Goal: Task Accomplishment & Management: Manage account settings

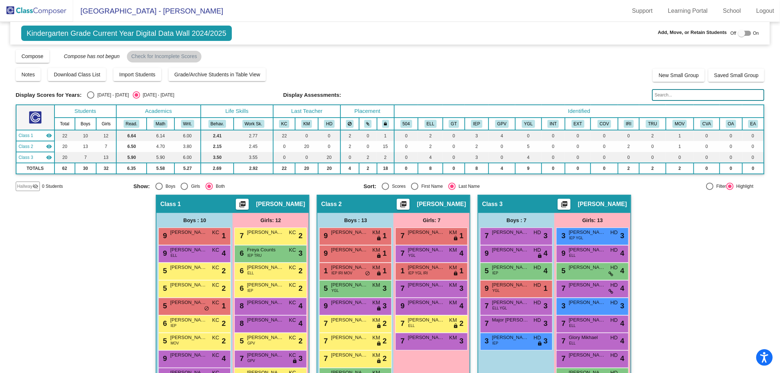
scroll to position [92, 0]
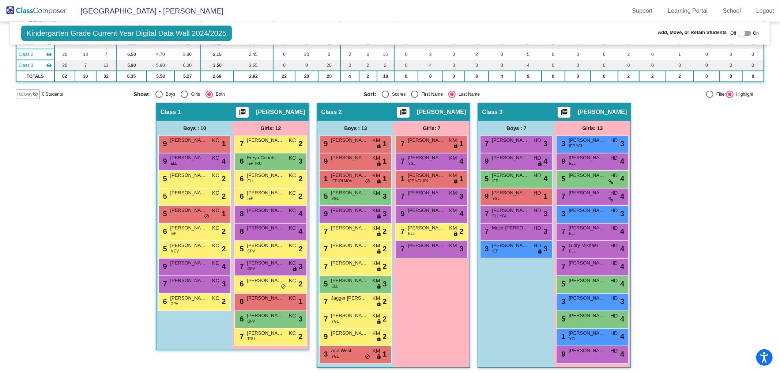
click at [41, 5] on img at bounding box center [36, 11] width 73 height 22
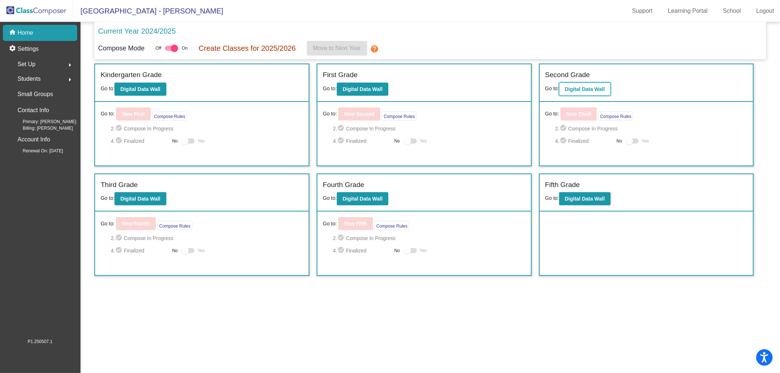
click at [597, 94] on button "Digital Data Wall" at bounding box center [585, 89] width 52 height 13
click at [365, 85] on button "Digital Data Wall" at bounding box center [363, 89] width 52 height 13
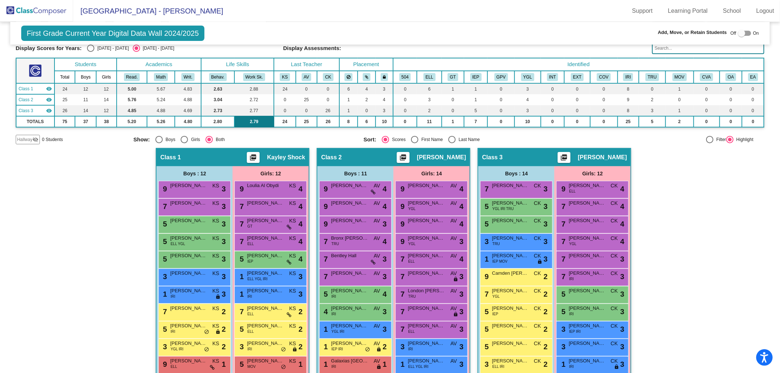
scroll to position [110, 0]
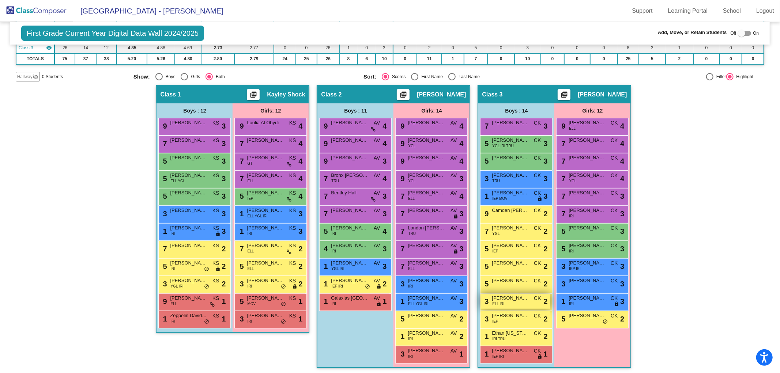
click at [516, 300] on span "[PERSON_NAME]" at bounding box center [510, 298] width 37 height 7
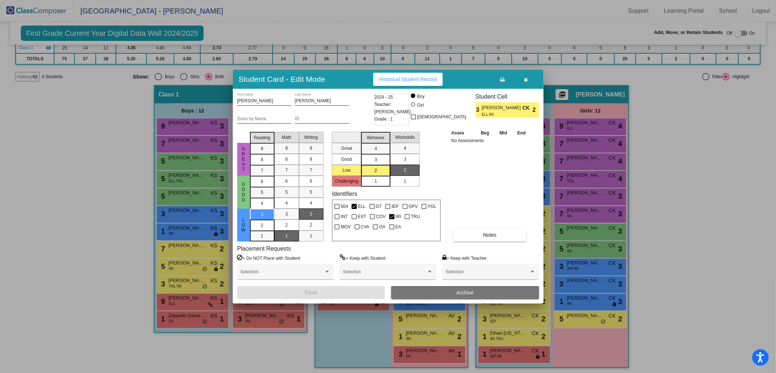
click at [497, 293] on button "Archive" at bounding box center [465, 292] width 148 height 13
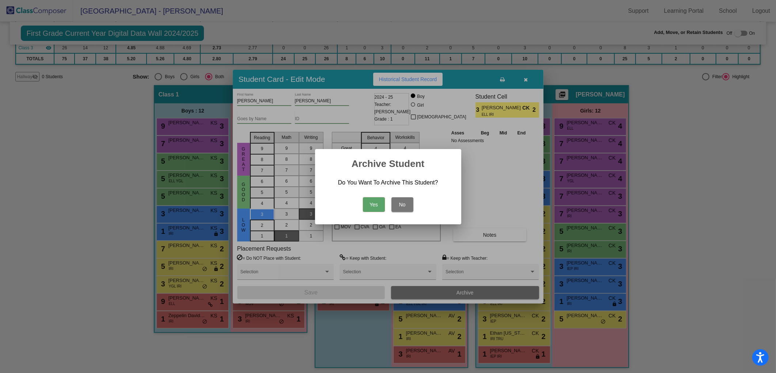
click at [374, 206] on button "Yes" at bounding box center [374, 204] width 22 height 15
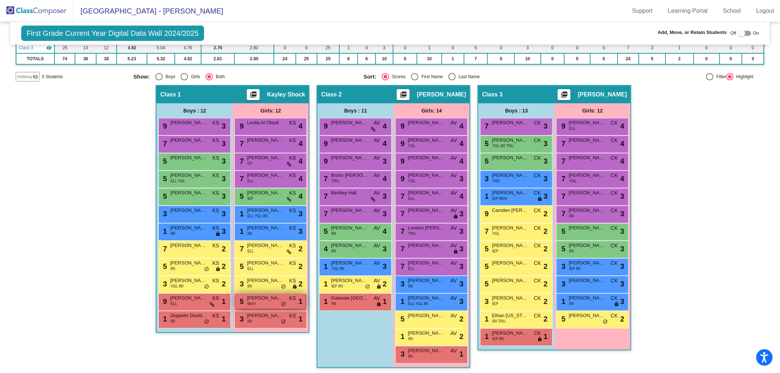
click at [255, 304] on div "5 [PERSON_NAME] MOV KS lock do_not_disturb_alt 1" at bounding box center [271, 301] width 70 height 15
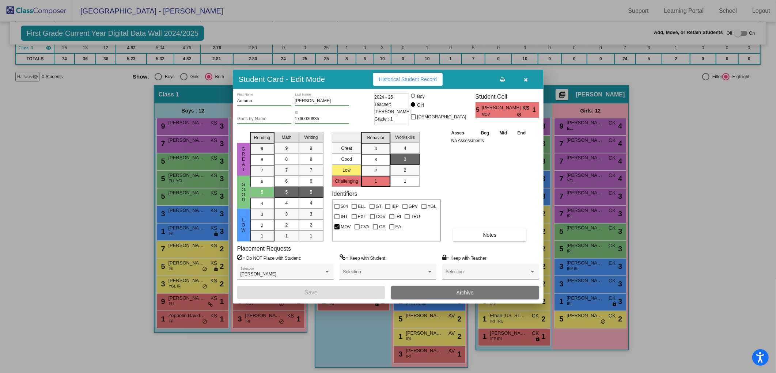
click at [454, 295] on button "Archive" at bounding box center [465, 292] width 148 height 13
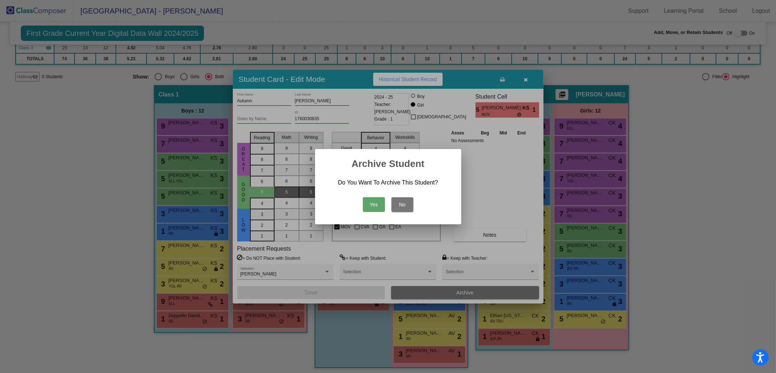
click at [377, 205] on button "Yes" at bounding box center [374, 204] width 22 height 15
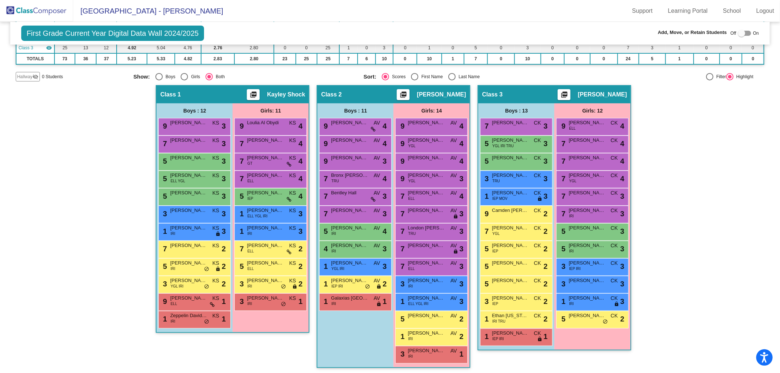
click at [47, 10] on img at bounding box center [36, 11] width 73 height 22
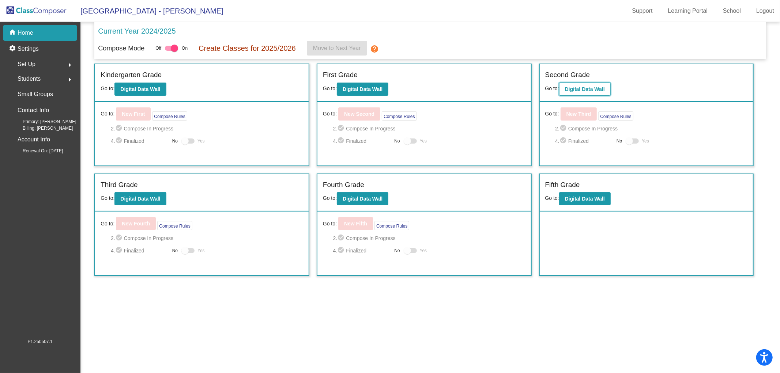
click at [596, 89] on b "Digital Data Wall" at bounding box center [585, 89] width 40 height 6
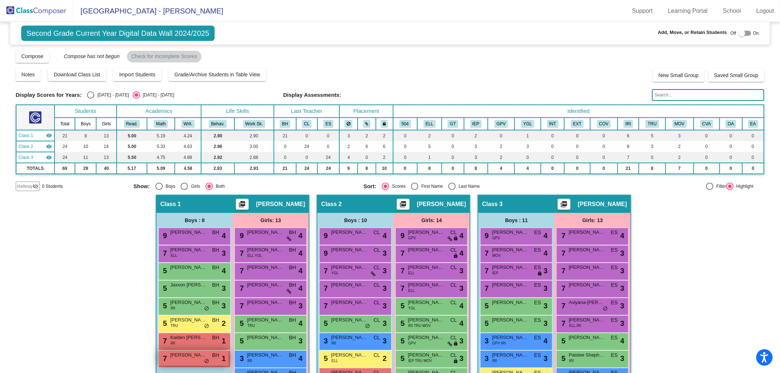
scroll to position [110, 0]
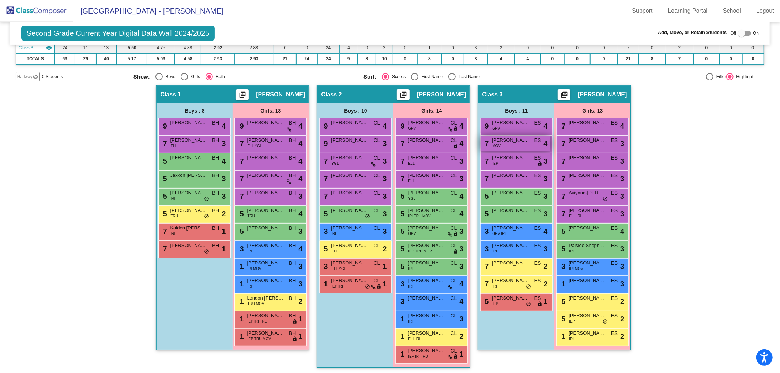
click at [521, 143] on div "7 [PERSON_NAME] MOV ES lock do_not_disturb_alt 4" at bounding box center [516, 143] width 70 height 15
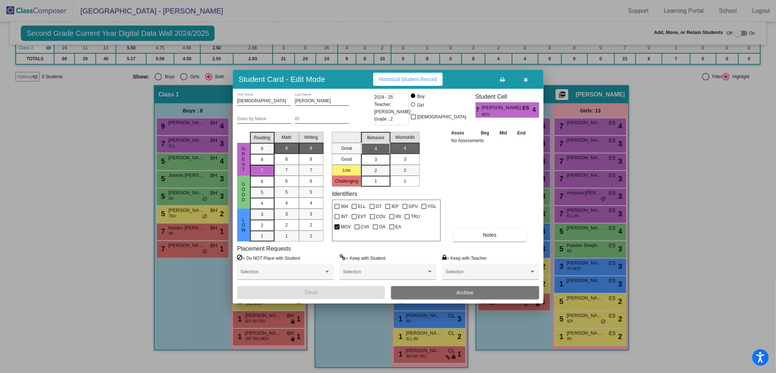
click at [476, 296] on button "Archive" at bounding box center [465, 292] width 148 height 13
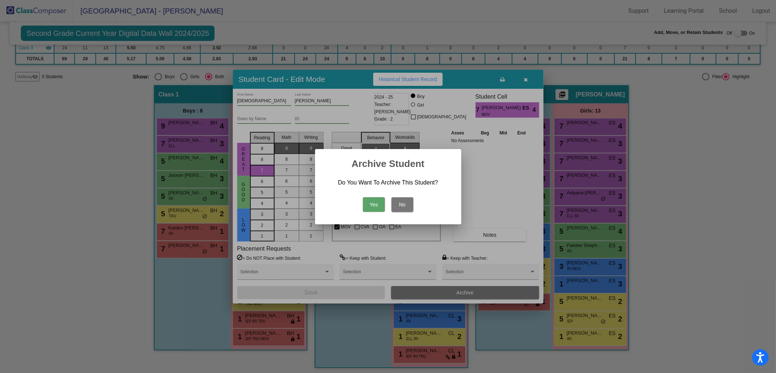
click at [369, 208] on button "Yes" at bounding box center [374, 204] width 22 height 15
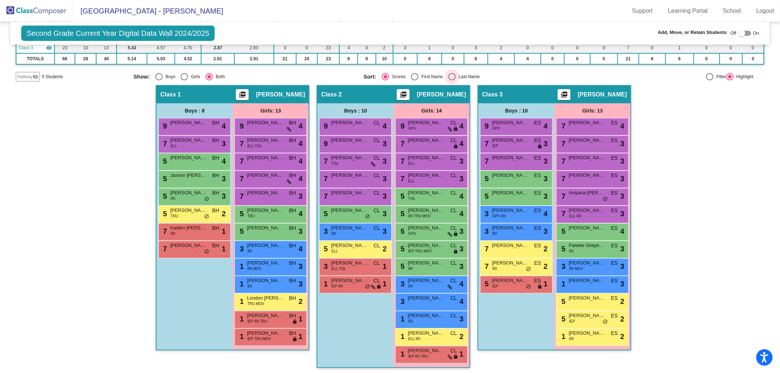
click at [457, 75] on div "Last Name" at bounding box center [468, 77] width 24 height 7
click at [452, 80] on input "Last Name" at bounding box center [452, 80] width 0 height 0
radio input "true"
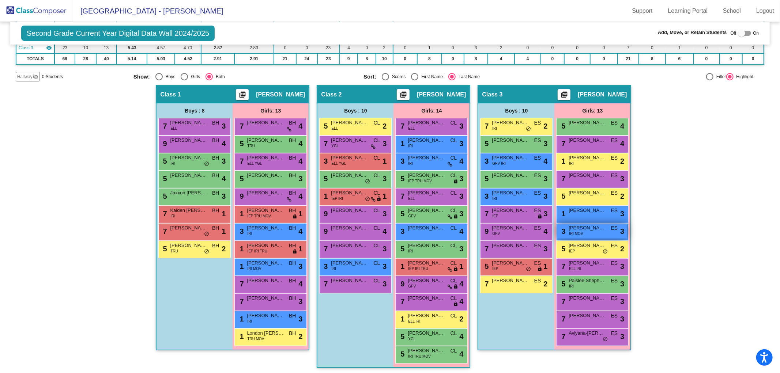
click at [580, 226] on span "[PERSON_NAME]" at bounding box center [587, 228] width 37 height 7
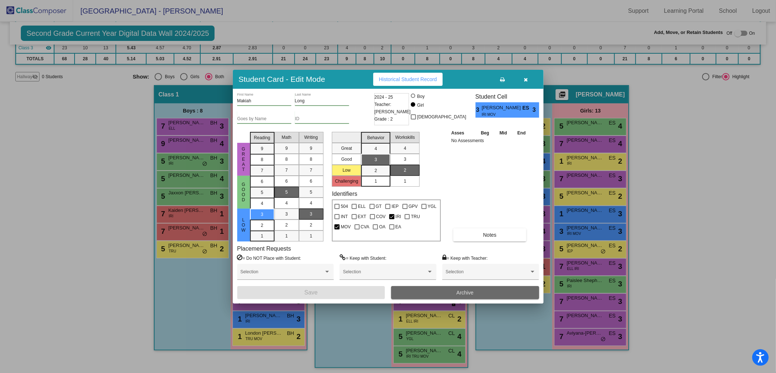
click at [452, 296] on button "Archive" at bounding box center [465, 292] width 148 height 13
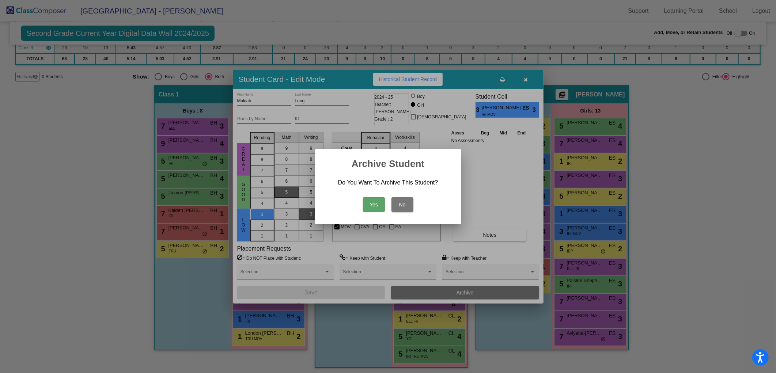
click at [377, 199] on button "Yes" at bounding box center [374, 204] width 22 height 15
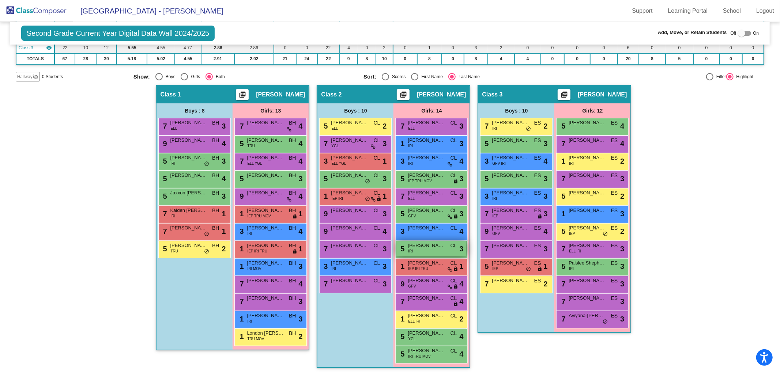
click at [444, 249] on div "5 [PERSON_NAME] IRI CL lock do_not_disturb_alt 3" at bounding box center [431, 248] width 70 height 15
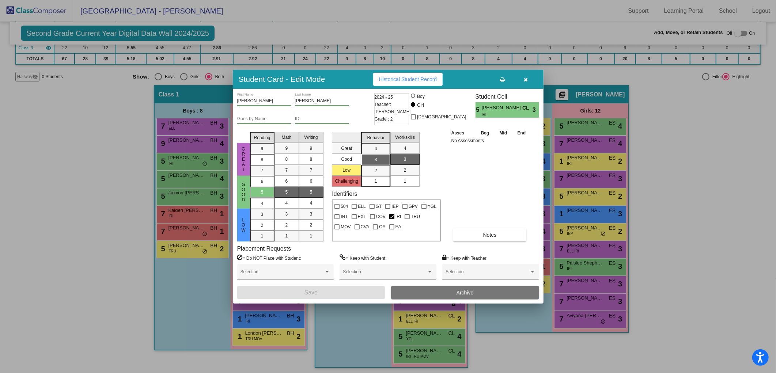
click at [462, 294] on span "Archive" at bounding box center [465, 293] width 17 height 6
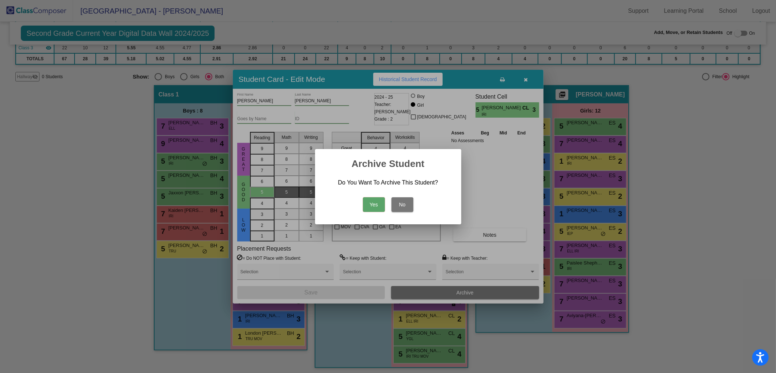
click at [373, 206] on button "Yes" at bounding box center [374, 204] width 22 height 15
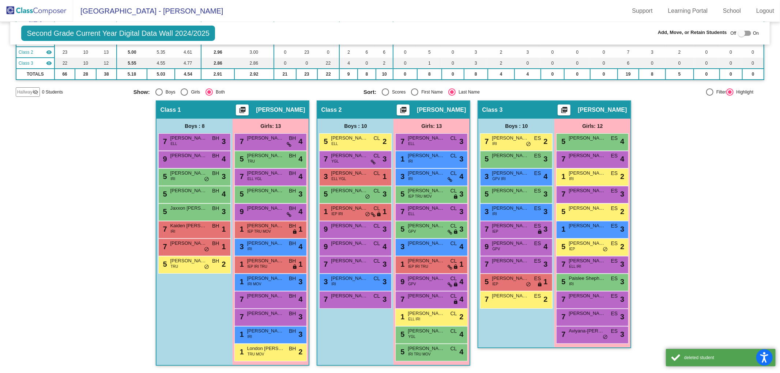
scroll to position [92, 0]
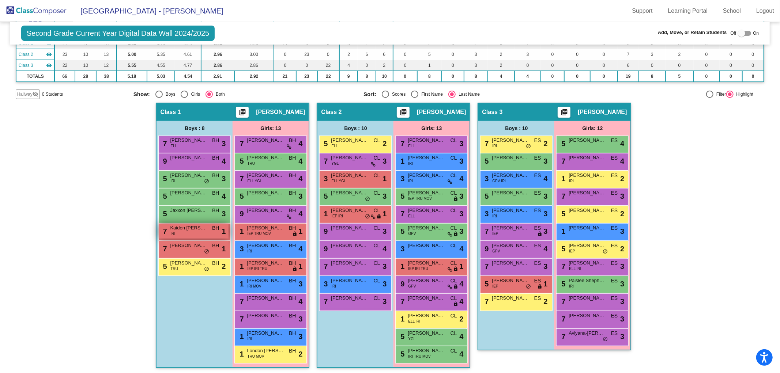
click at [184, 229] on span "Kaiden [PERSON_NAME]" at bounding box center [188, 228] width 37 height 7
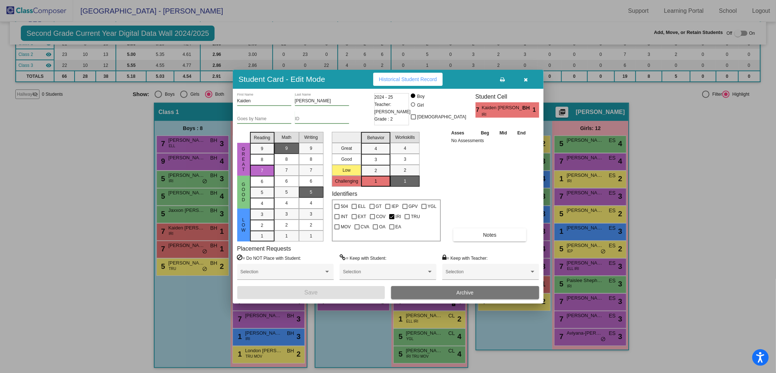
click at [470, 295] on span "Archive" at bounding box center [465, 293] width 17 height 6
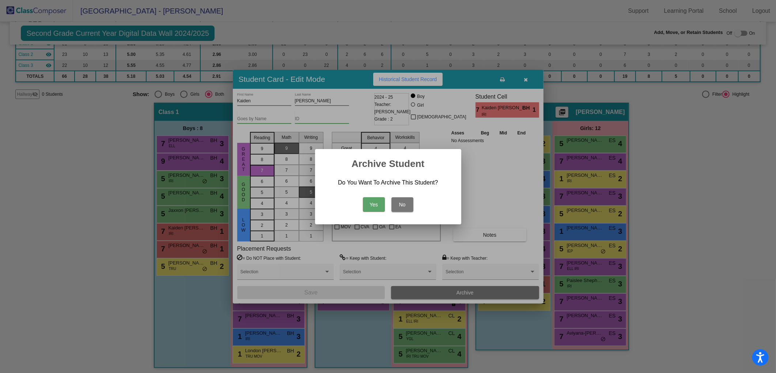
click at [370, 203] on button "Yes" at bounding box center [374, 204] width 22 height 15
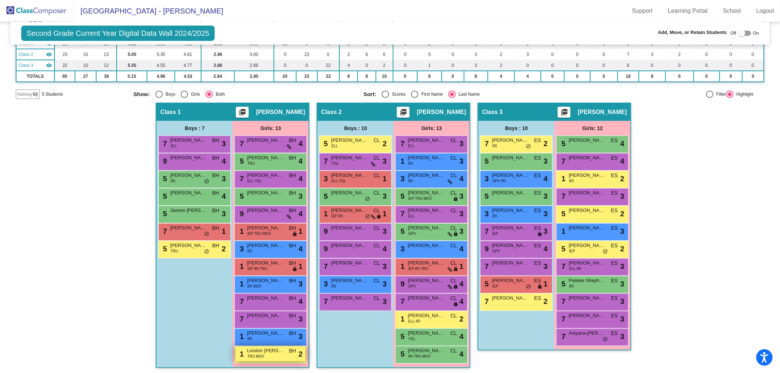
click at [256, 354] on span "TRU MOV" at bounding box center [255, 356] width 17 height 5
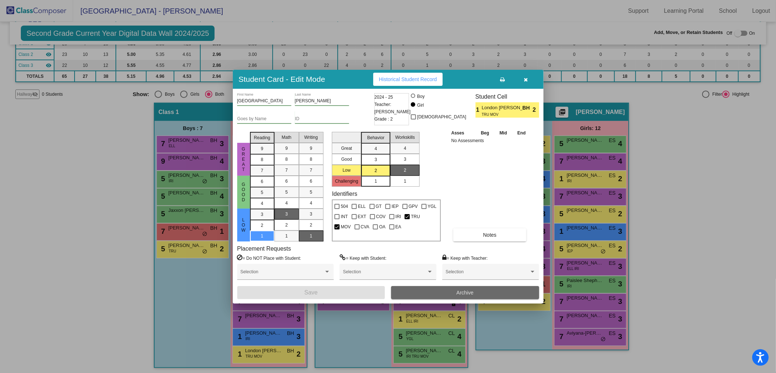
click at [441, 295] on button "Archive" at bounding box center [465, 292] width 148 height 13
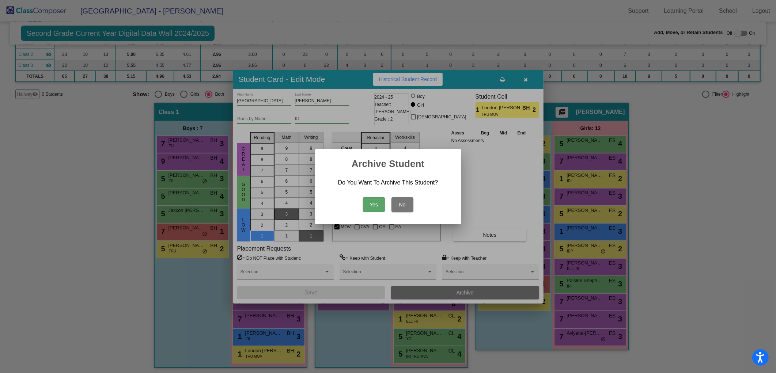
click at [371, 205] on button "Yes" at bounding box center [374, 204] width 22 height 15
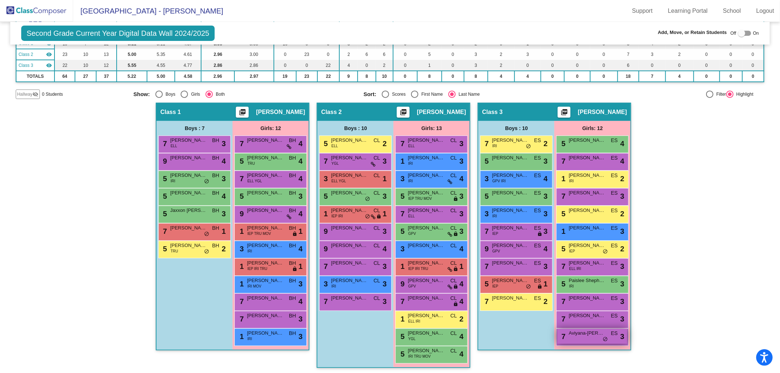
click at [571, 337] on div "7 Aviyana-[PERSON_NAME] ES lock do_not_disturb_alt 3" at bounding box center [592, 336] width 70 height 15
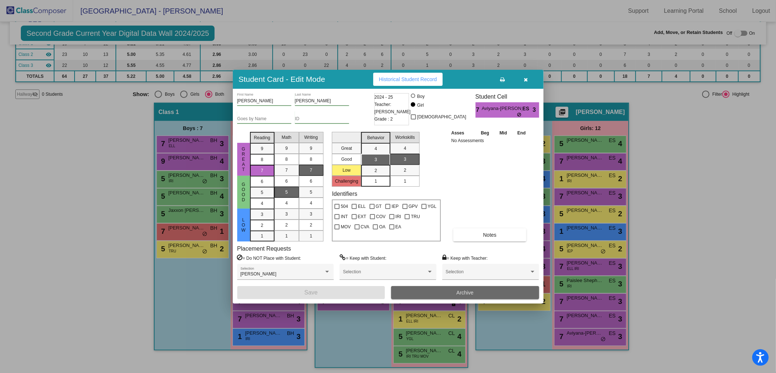
click at [443, 294] on button "Archive" at bounding box center [465, 292] width 148 height 13
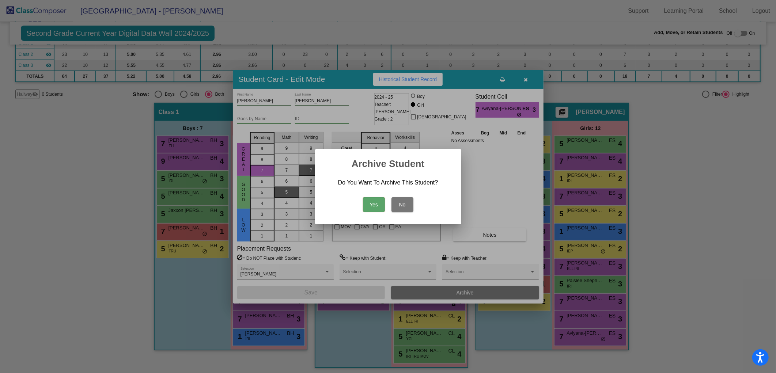
click at [374, 210] on button "Yes" at bounding box center [374, 204] width 22 height 15
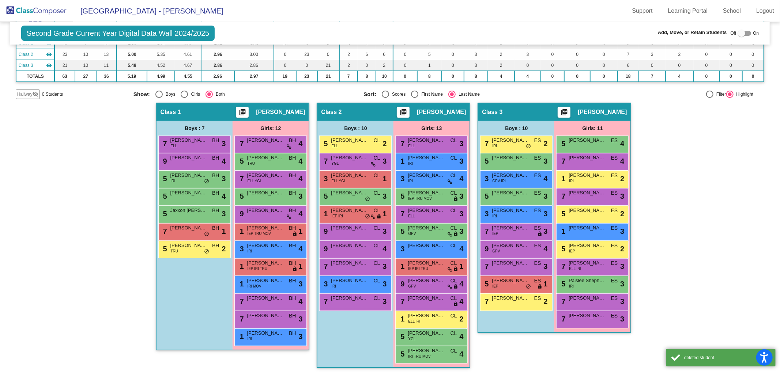
click at [32, 15] on img at bounding box center [36, 11] width 73 height 22
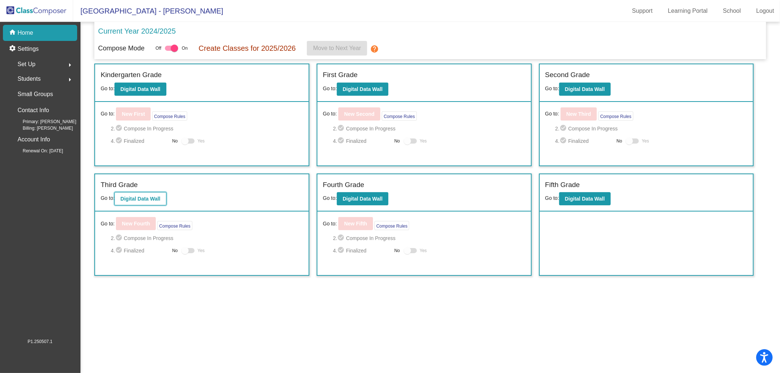
click at [154, 202] on button "Digital Data Wall" at bounding box center [140, 198] width 52 height 13
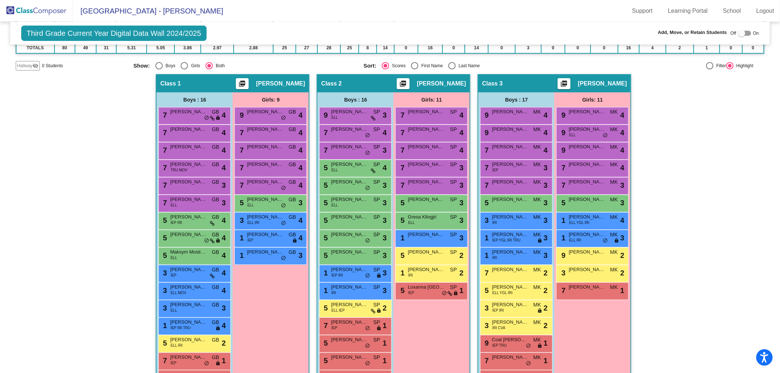
scroll to position [122, 0]
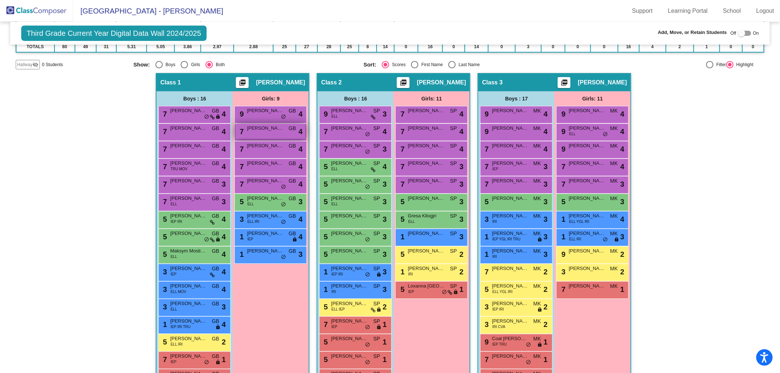
click at [259, 129] on span "[PERSON_NAME]" at bounding box center [265, 128] width 37 height 7
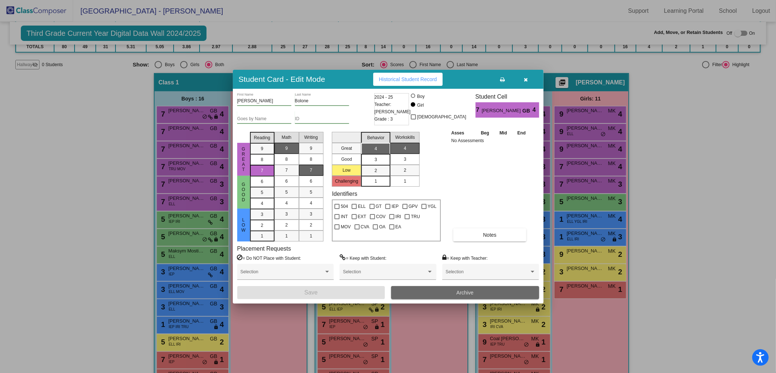
click at [450, 296] on button "Archive" at bounding box center [465, 292] width 148 height 13
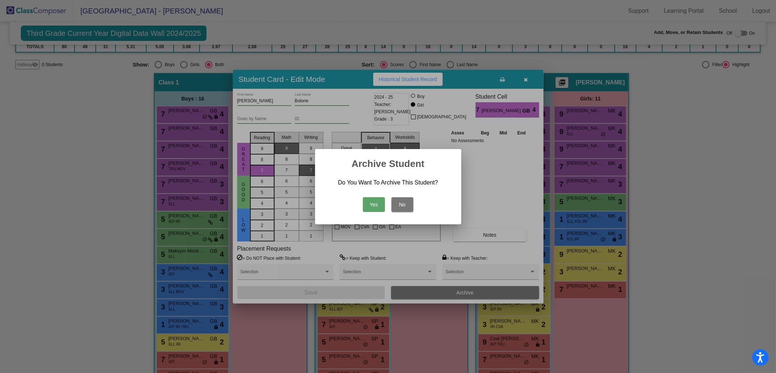
click at [371, 207] on button "Yes" at bounding box center [374, 204] width 22 height 15
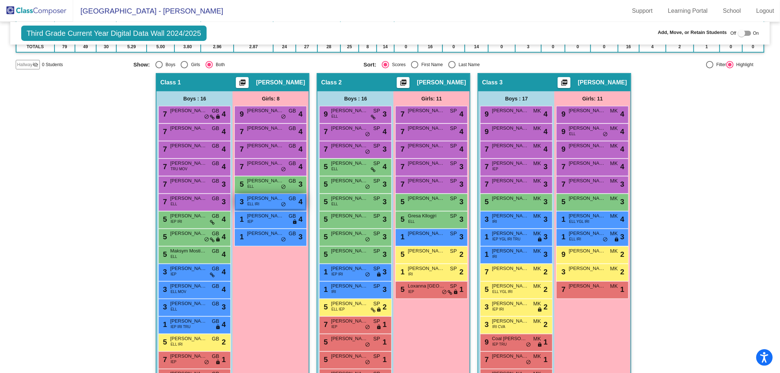
click at [257, 199] on span "[PERSON_NAME]" at bounding box center [265, 198] width 37 height 7
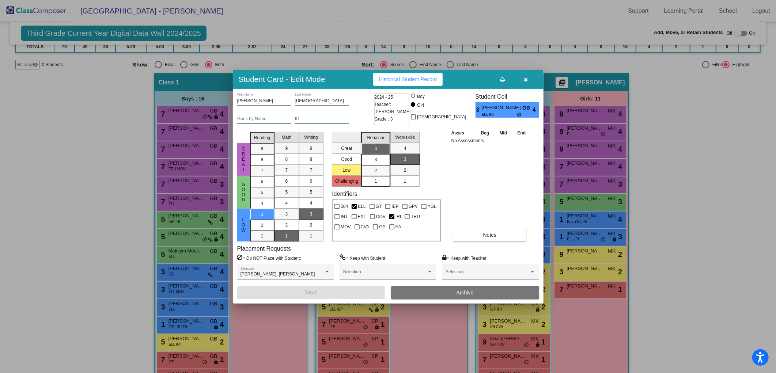
click at [487, 297] on button "Archive" at bounding box center [465, 292] width 148 height 13
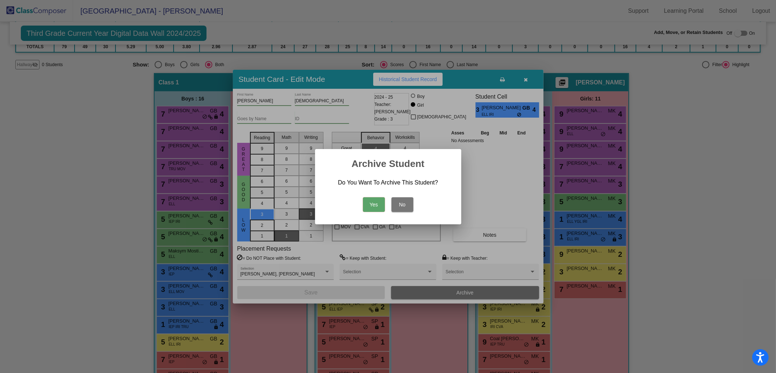
click at [373, 207] on button "Yes" at bounding box center [374, 204] width 22 height 15
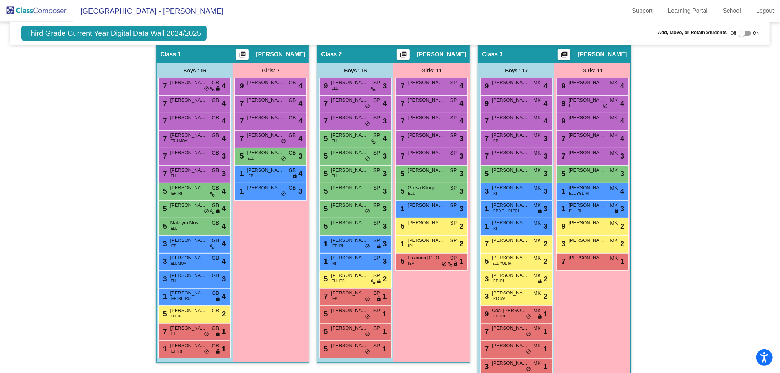
scroll to position [162, 0]
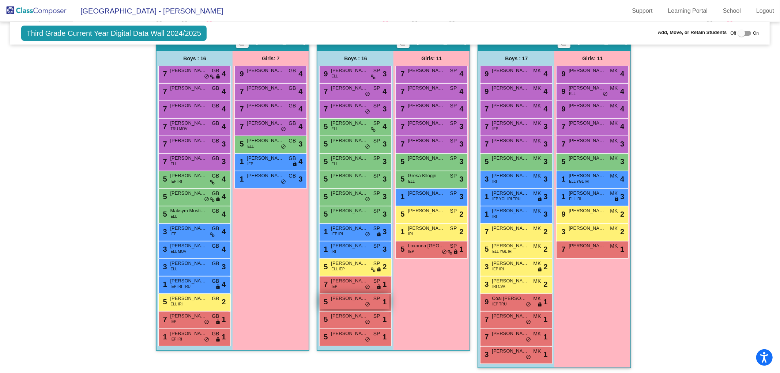
click at [349, 304] on div "5 [PERSON_NAME] SP lock do_not_disturb_alt 1" at bounding box center [355, 301] width 70 height 15
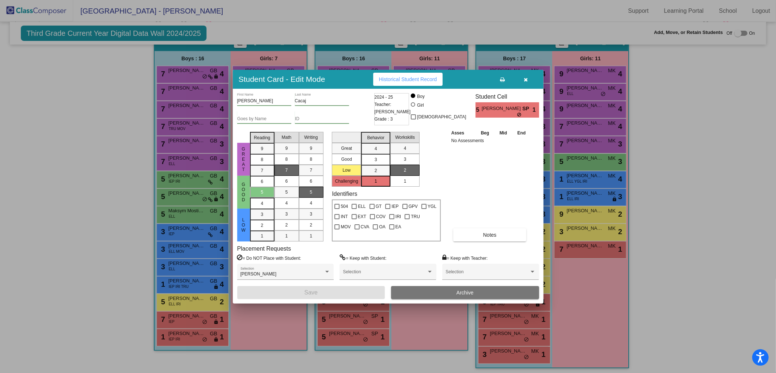
click at [430, 287] on button "Archive" at bounding box center [465, 292] width 148 height 13
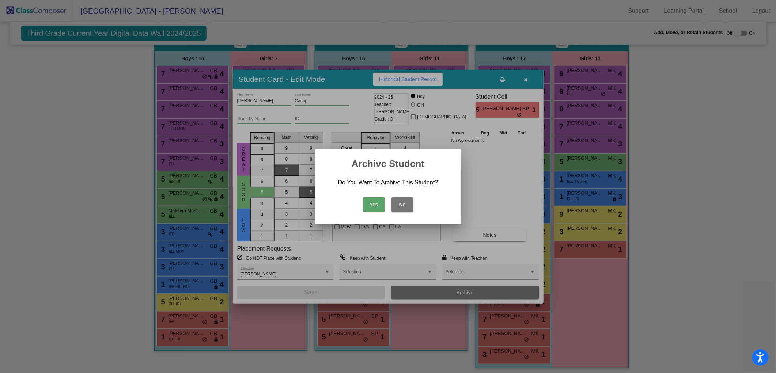
click at [370, 205] on button "Yes" at bounding box center [374, 204] width 22 height 15
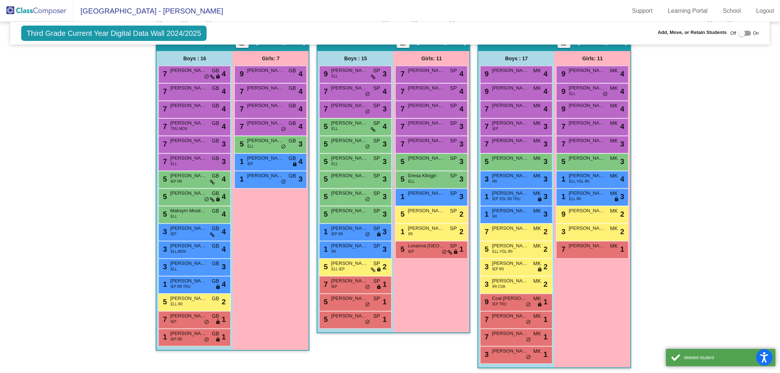
click at [44, 19] on img at bounding box center [36, 11] width 73 height 22
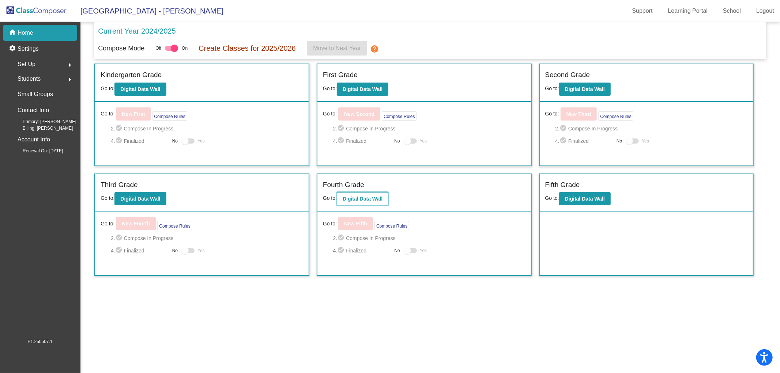
click at [361, 196] on b "Digital Data Wall" at bounding box center [363, 199] width 40 height 6
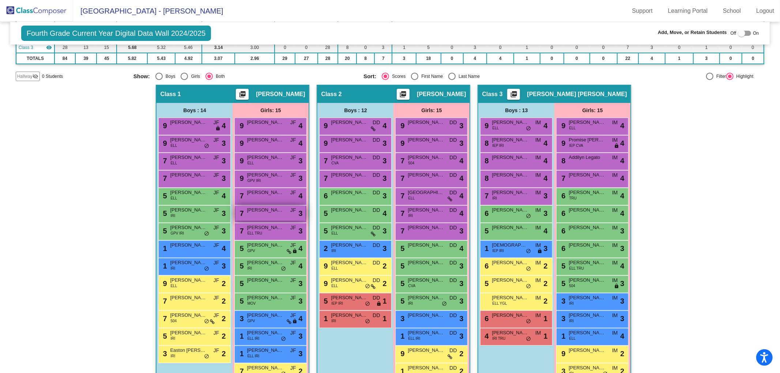
scroll to position [127, 0]
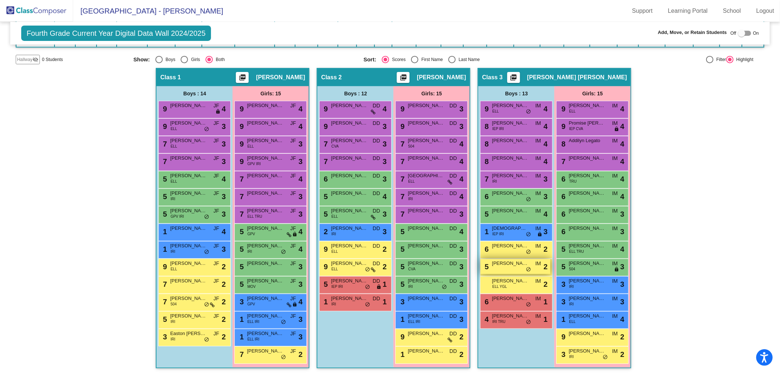
click at [516, 265] on span "[PERSON_NAME]" at bounding box center [510, 263] width 37 height 7
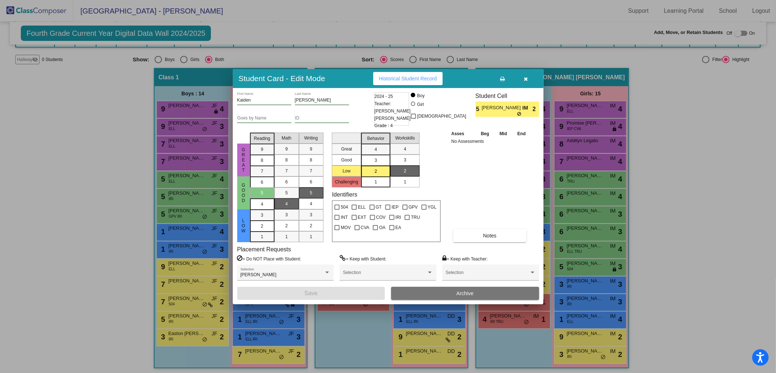
click at [427, 294] on button "Archive" at bounding box center [465, 293] width 148 height 13
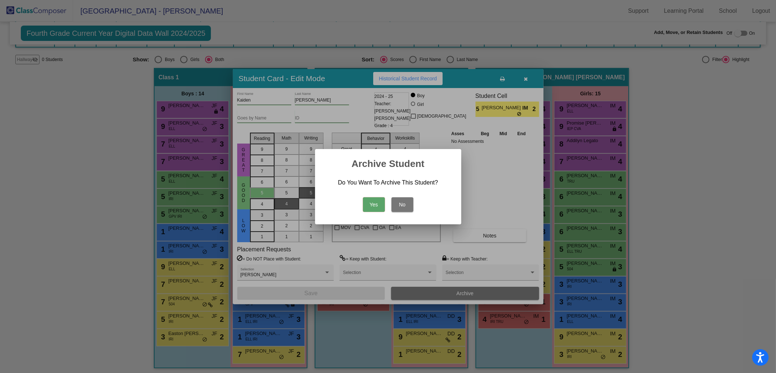
click at [364, 203] on button "Yes" at bounding box center [374, 204] width 22 height 15
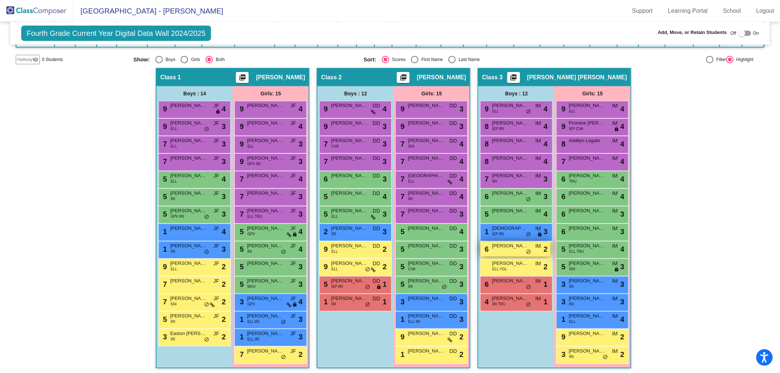
click at [511, 249] on div "6 [PERSON_NAME] IM lock do_not_disturb_alt 2" at bounding box center [516, 249] width 70 height 15
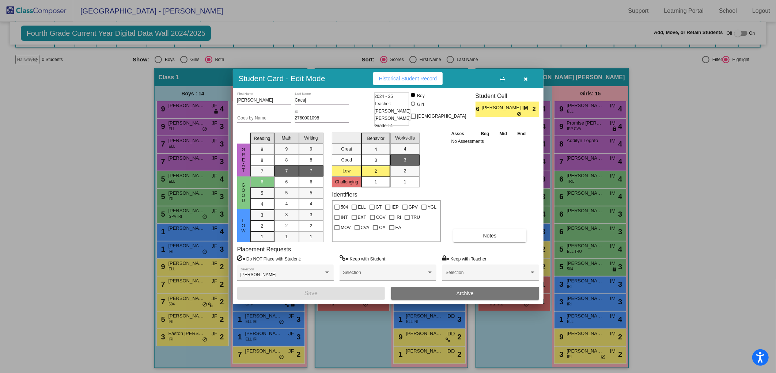
click at [489, 290] on button "Archive" at bounding box center [465, 293] width 148 height 13
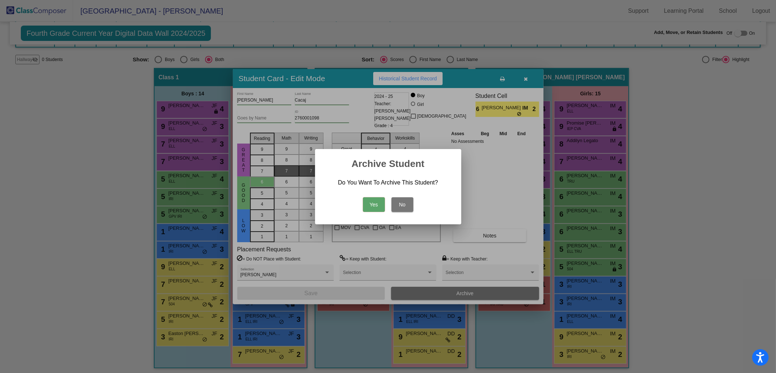
click at [375, 208] on button "Yes" at bounding box center [374, 204] width 22 height 15
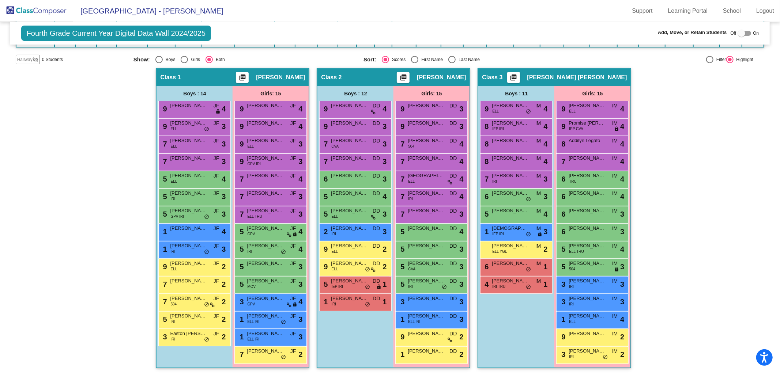
click at [36, 3] on img at bounding box center [36, 11] width 73 height 22
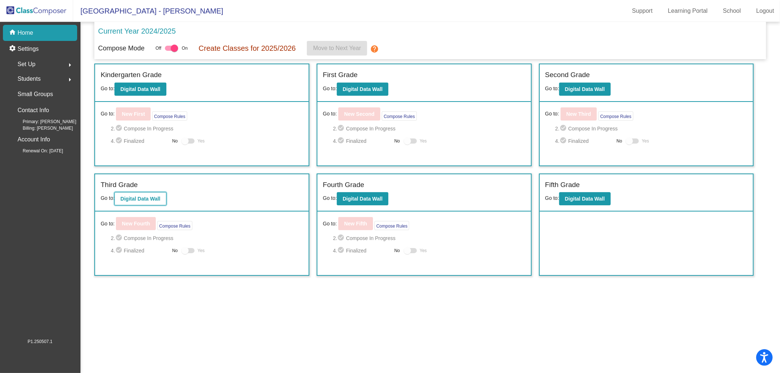
click at [138, 198] on b "Digital Data Wall" at bounding box center [140, 199] width 40 height 6
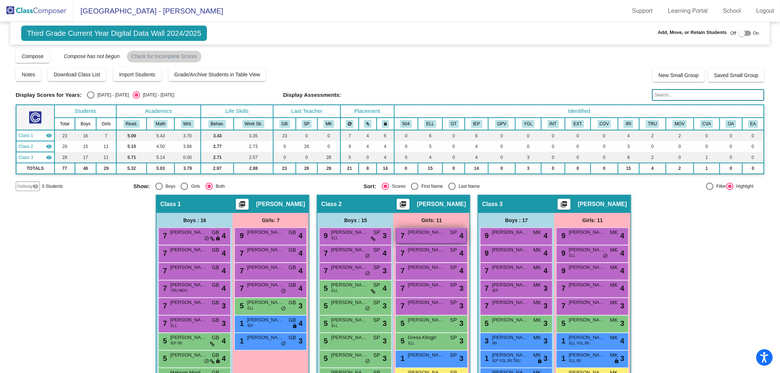
scroll to position [162, 0]
